Goal: Task Accomplishment & Management: Manage account settings

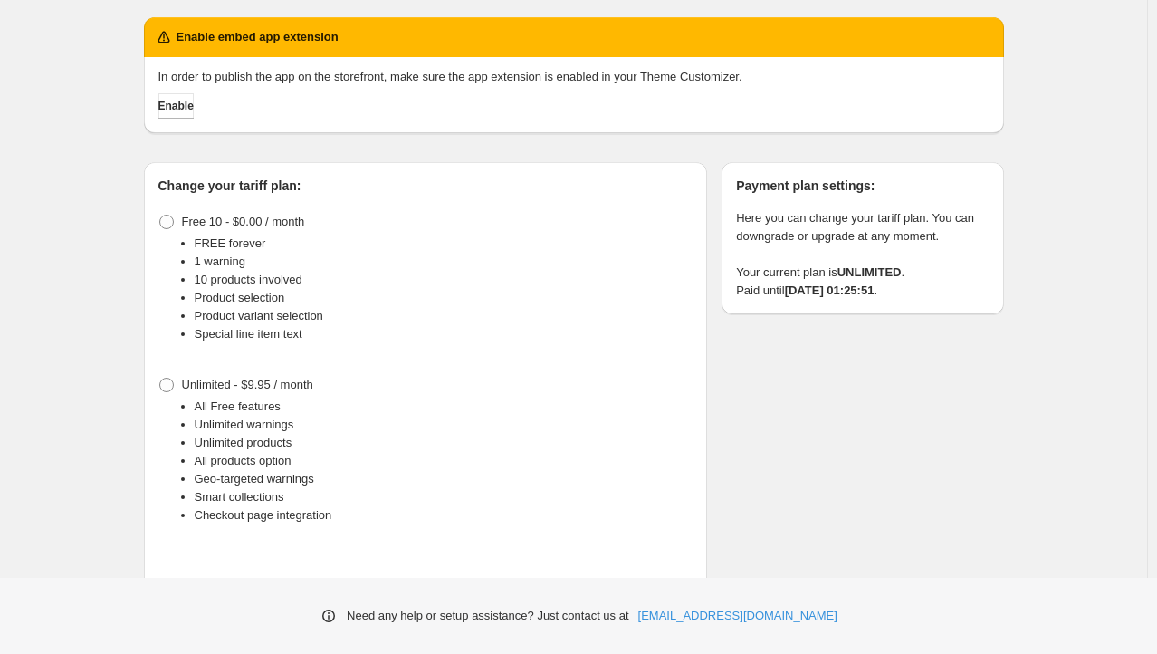
scroll to position [96, 0]
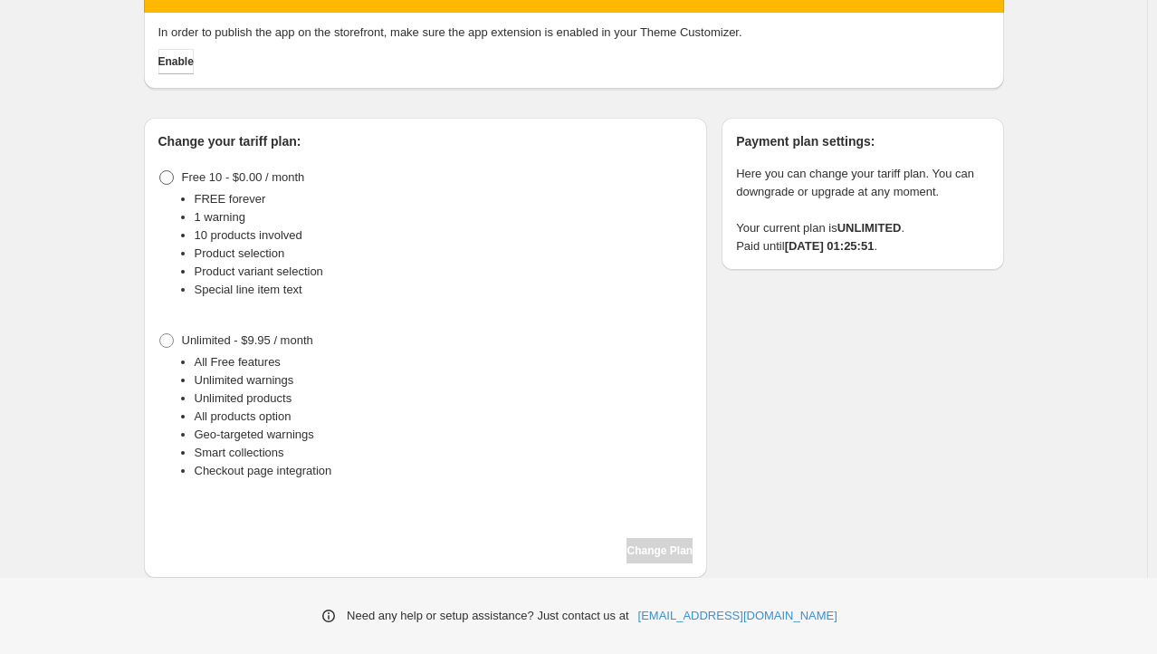
click at [174, 172] on span at bounding box center [166, 177] width 14 height 14
click at [648, 549] on span "Change Plan" at bounding box center [660, 550] width 66 height 14
click at [1019, 456] on div "Payment. This page is ready Payment Enable embed app extension In order to publ…" at bounding box center [574, 241] width 904 height 674
click at [685, 543] on span "Change Plan" at bounding box center [660, 550] width 66 height 14
